Goal: Find specific page/section: Find specific page/section

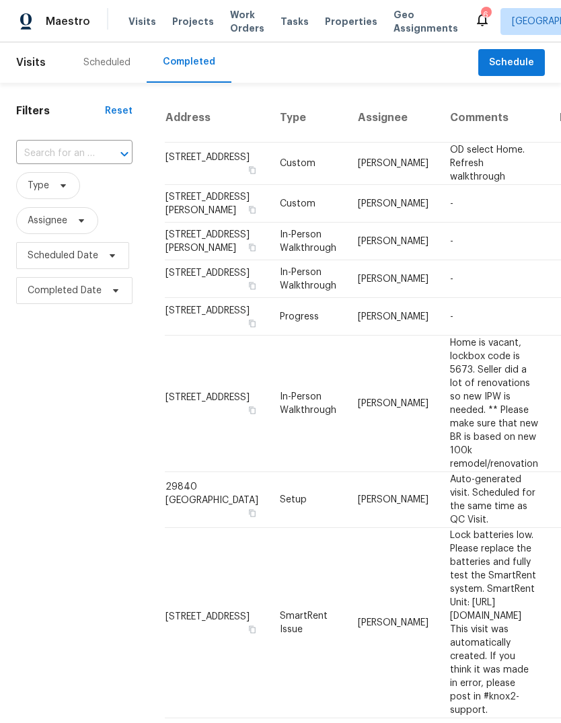
click at [125, 67] on div "Scheduled" at bounding box center [106, 62] width 47 height 13
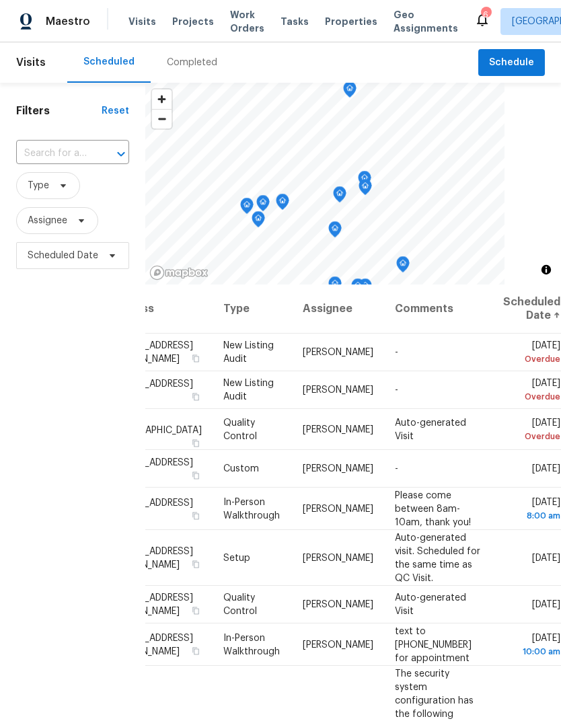
scroll to position [0, 104]
click at [200, 56] on div "Completed" at bounding box center [192, 62] width 50 height 13
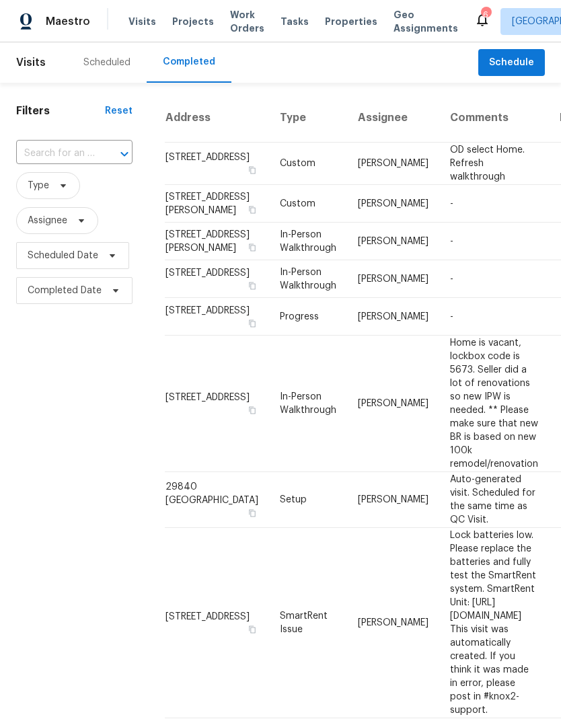
click at [120, 60] on div "Scheduled" at bounding box center [106, 62] width 47 height 13
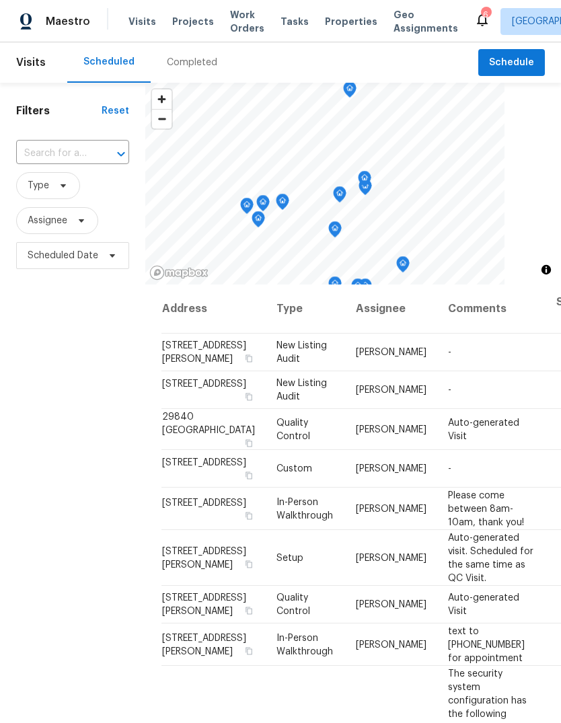
click at [345, 26] on span "Properties" at bounding box center [351, 21] width 52 height 13
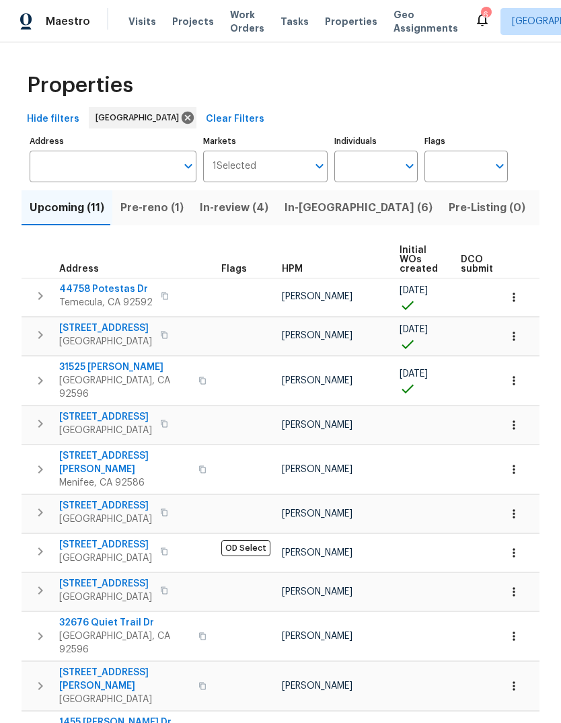
click at [369, 166] on input "Individuals" at bounding box center [365, 167] width 63 height 32
type input "[PERSON_NAME]"
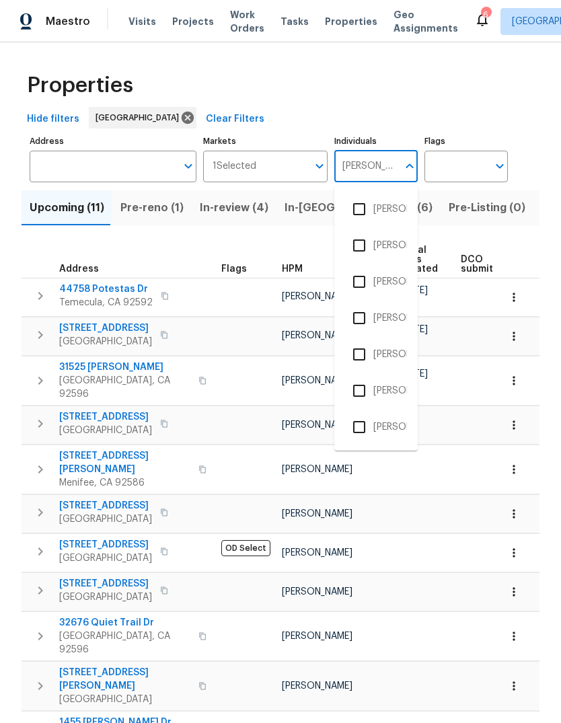
click at [391, 277] on li "[PERSON_NAME]" at bounding box center [376, 282] width 62 height 28
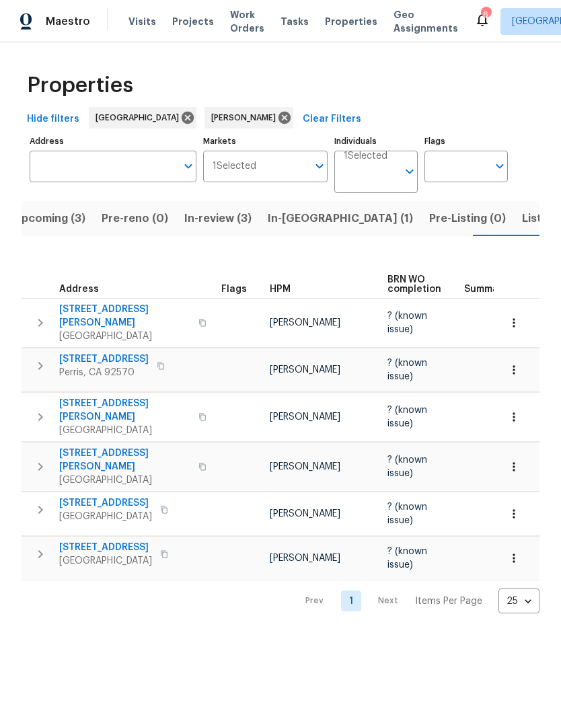
click at [522, 227] on span "Listed (1)" at bounding box center [546, 218] width 48 height 19
